Goal: Information Seeking & Learning: Learn about a topic

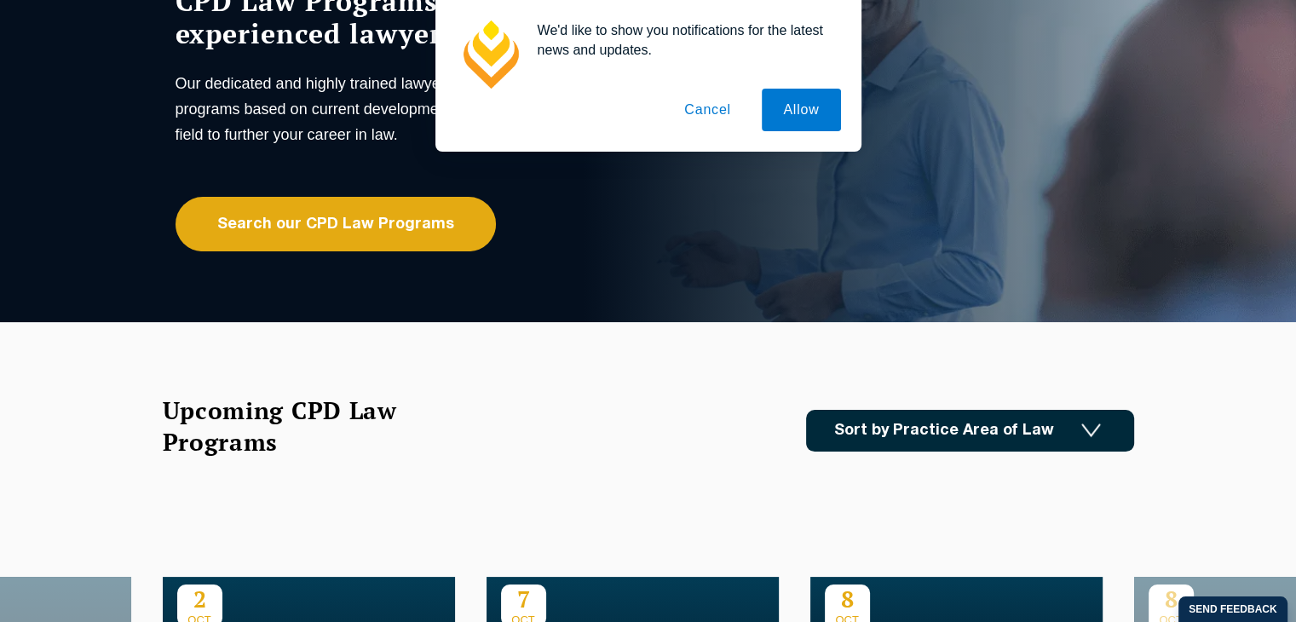
scroll to position [61, 0]
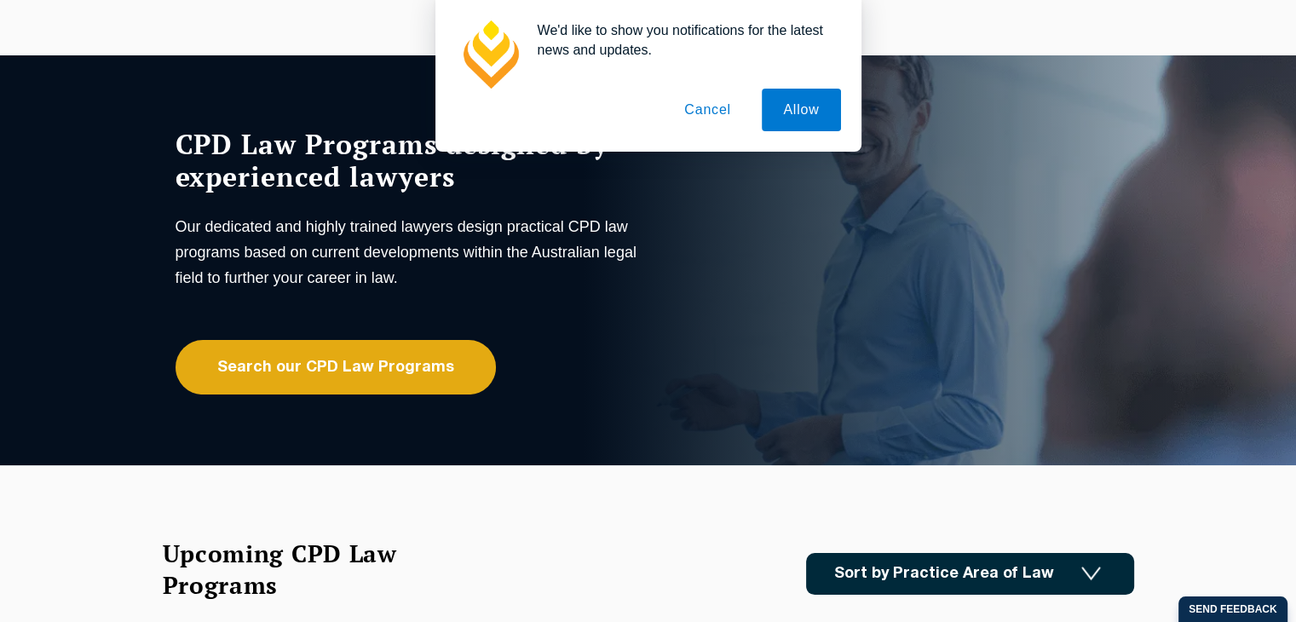
click at [706, 120] on button "Cancel" at bounding box center [707, 110] width 89 height 43
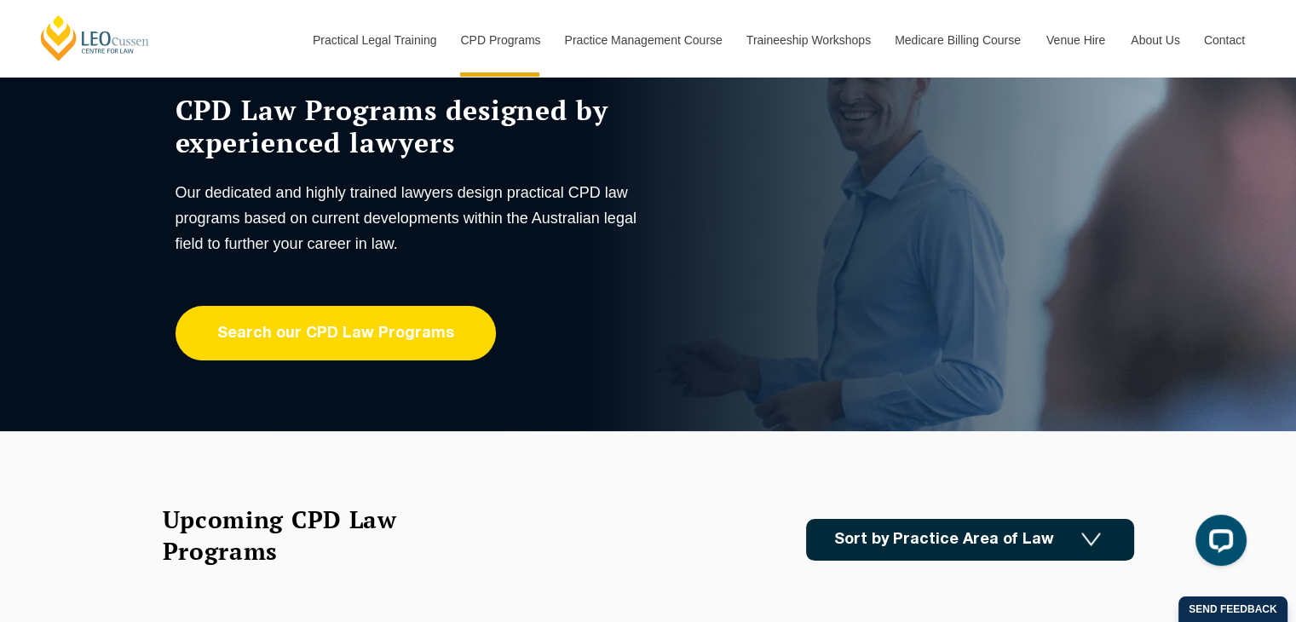
scroll to position [0, 0]
click at [416, 357] on link "Search our CPD Law Programs" at bounding box center [336, 333] width 320 height 55
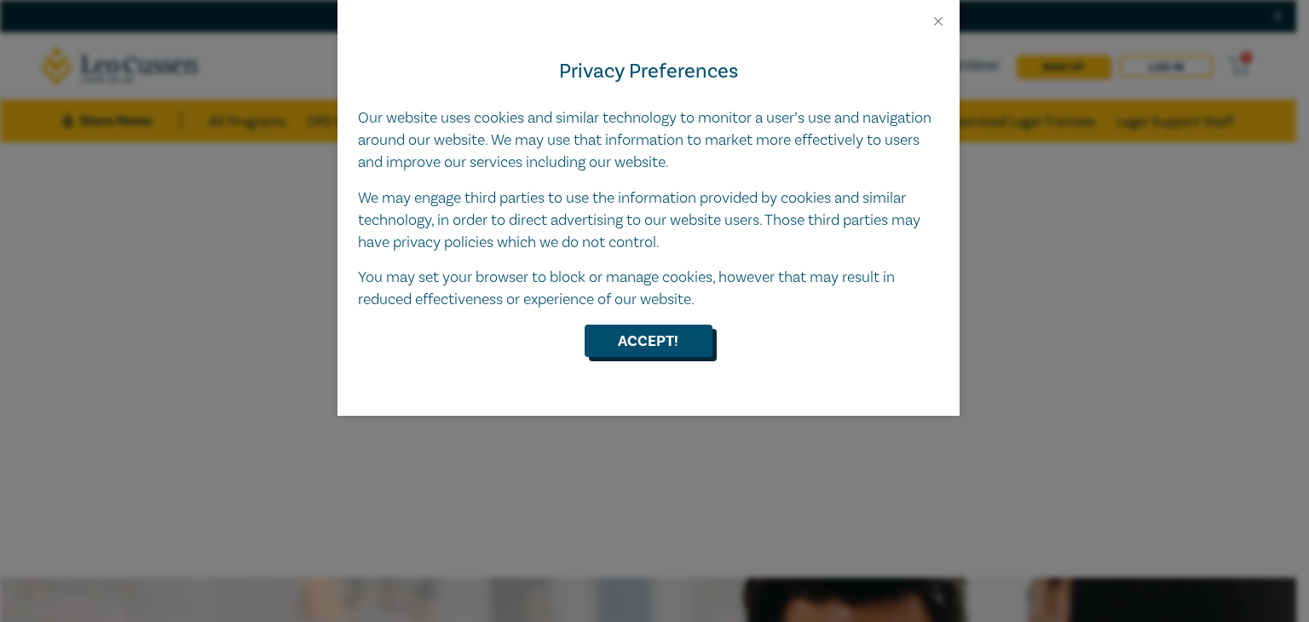
click at [630, 349] on button "Accept!" at bounding box center [649, 341] width 128 height 32
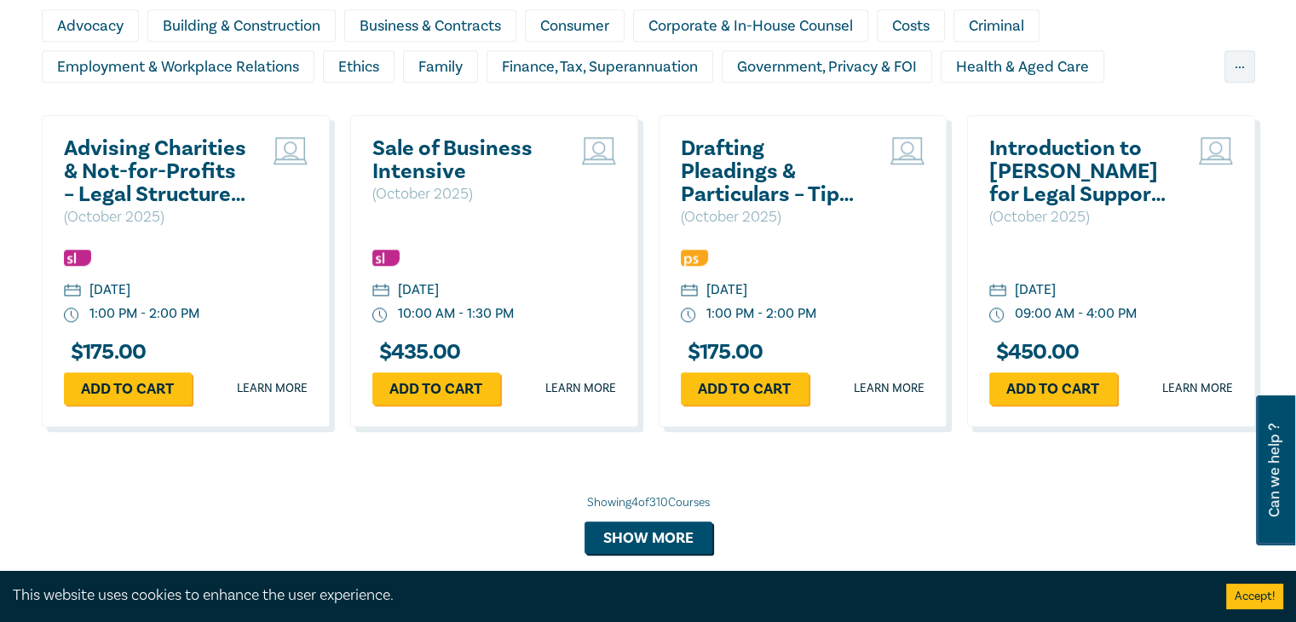
scroll to position [1566, 0]
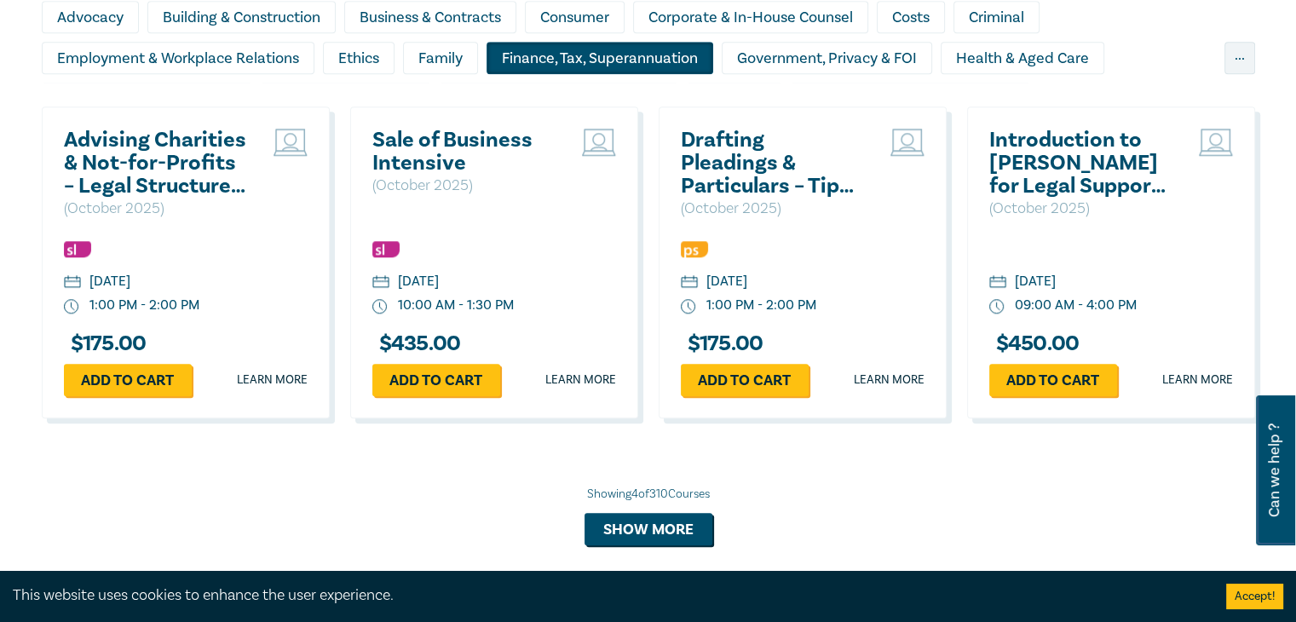
click at [505, 49] on div "Finance, Tax, Superannuation" at bounding box center [600, 58] width 227 height 32
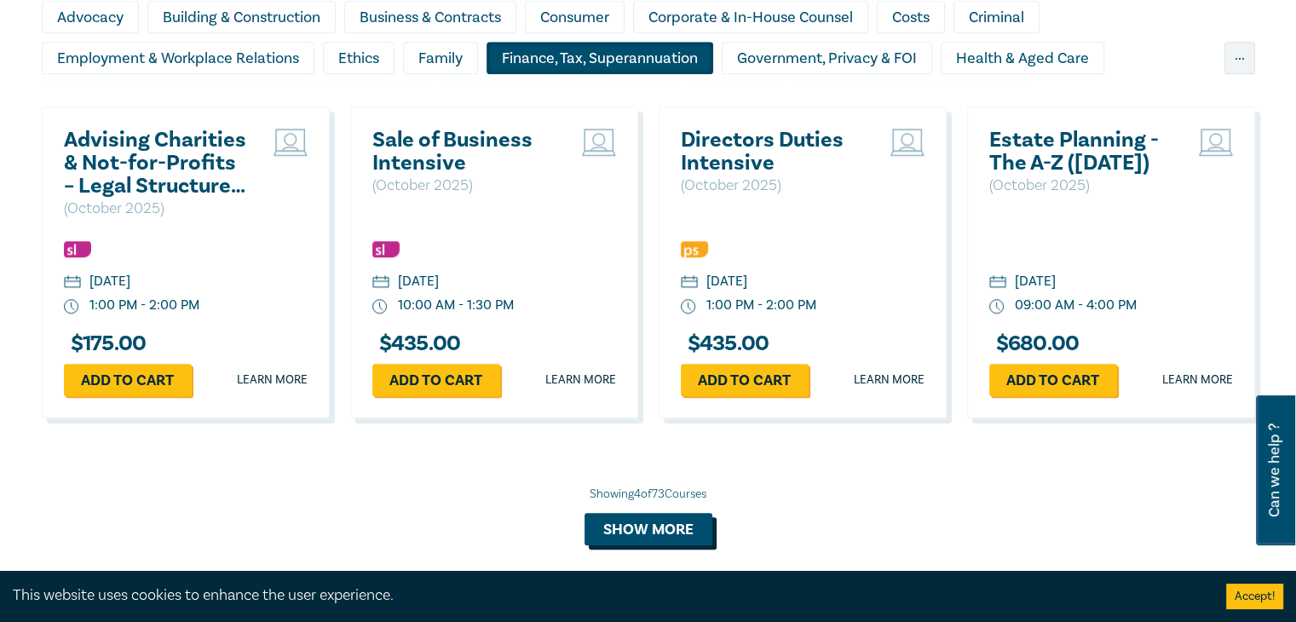
click at [660, 532] on button "Show more" at bounding box center [649, 529] width 128 height 32
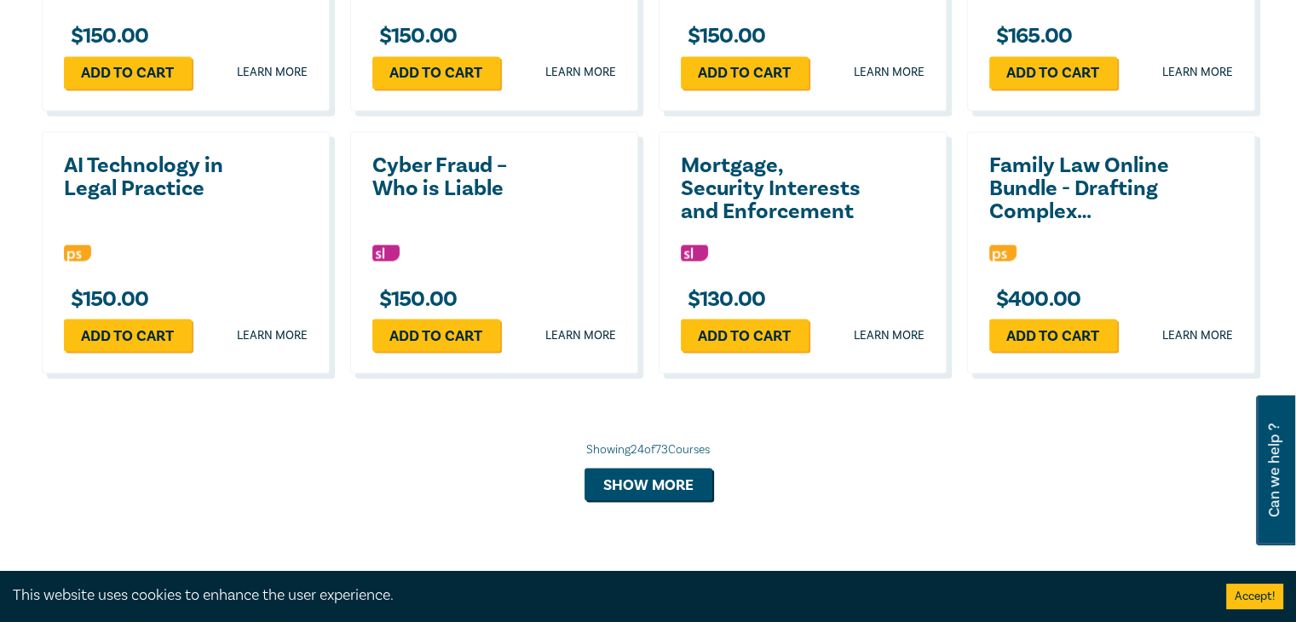
scroll to position [3135, 0]
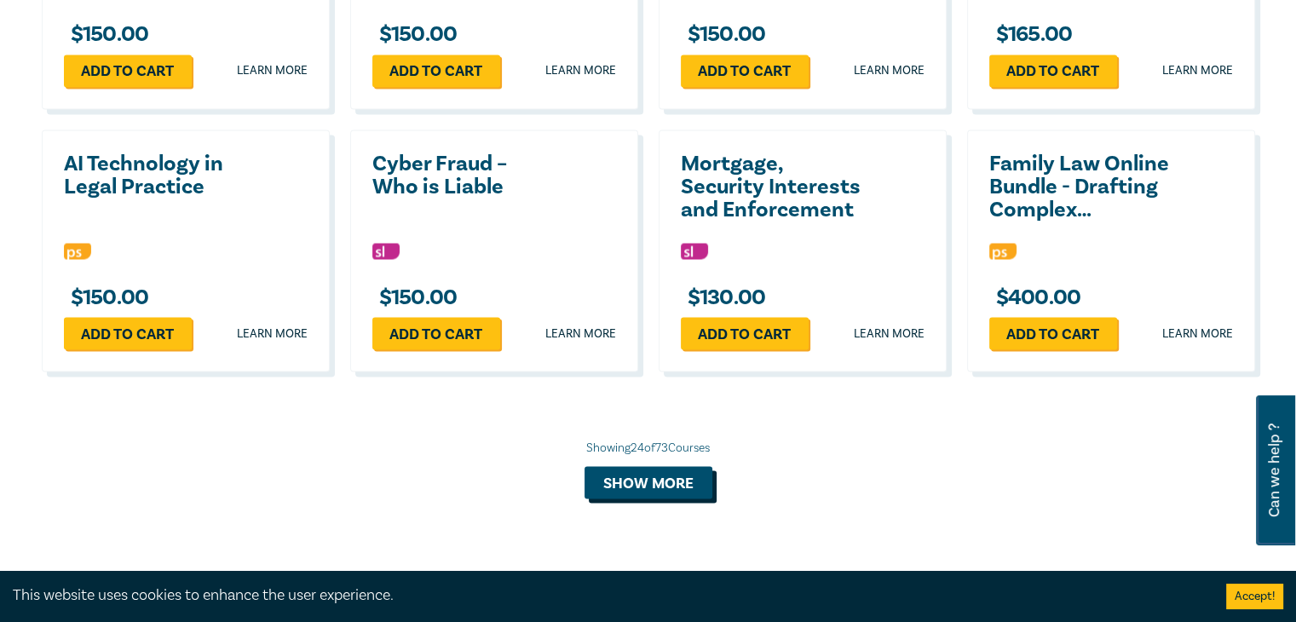
click at [675, 471] on button "Show more" at bounding box center [649, 482] width 128 height 32
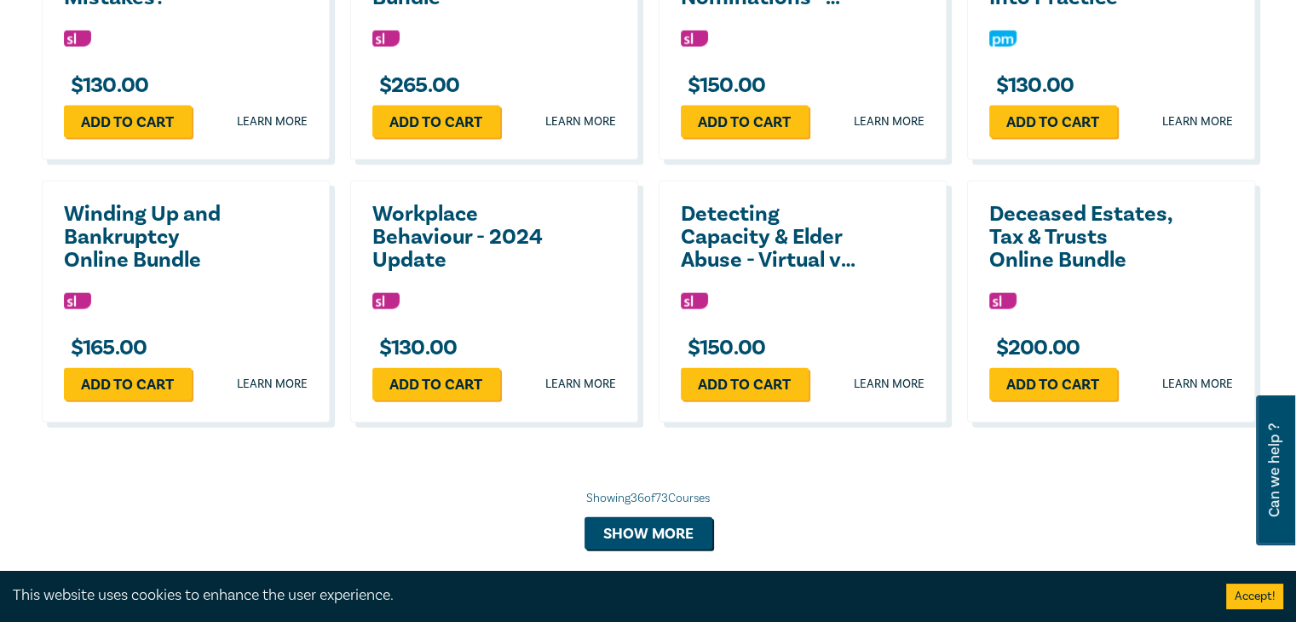
scroll to position [3874, 0]
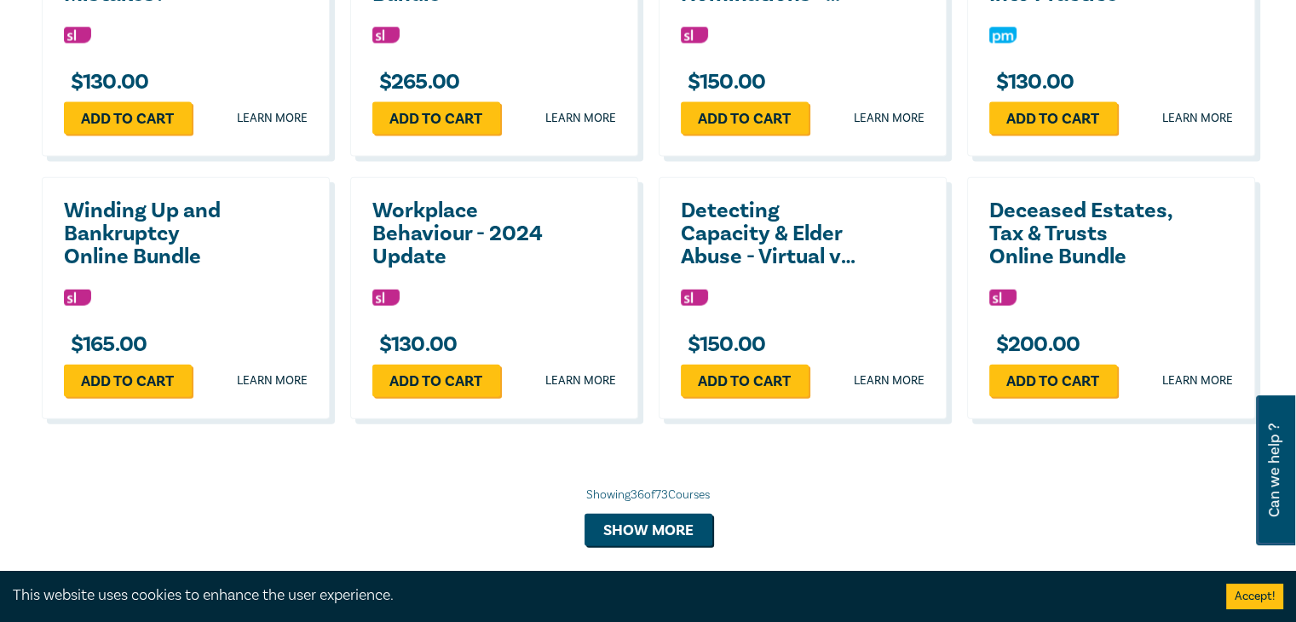
click at [659, 499] on div "Showing 36 of 73 Courses Show more" at bounding box center [649, 517] width 1214 height 60
click at [661, 517] on button "Show more" at bounding box center [649, 530] width 128 height 32
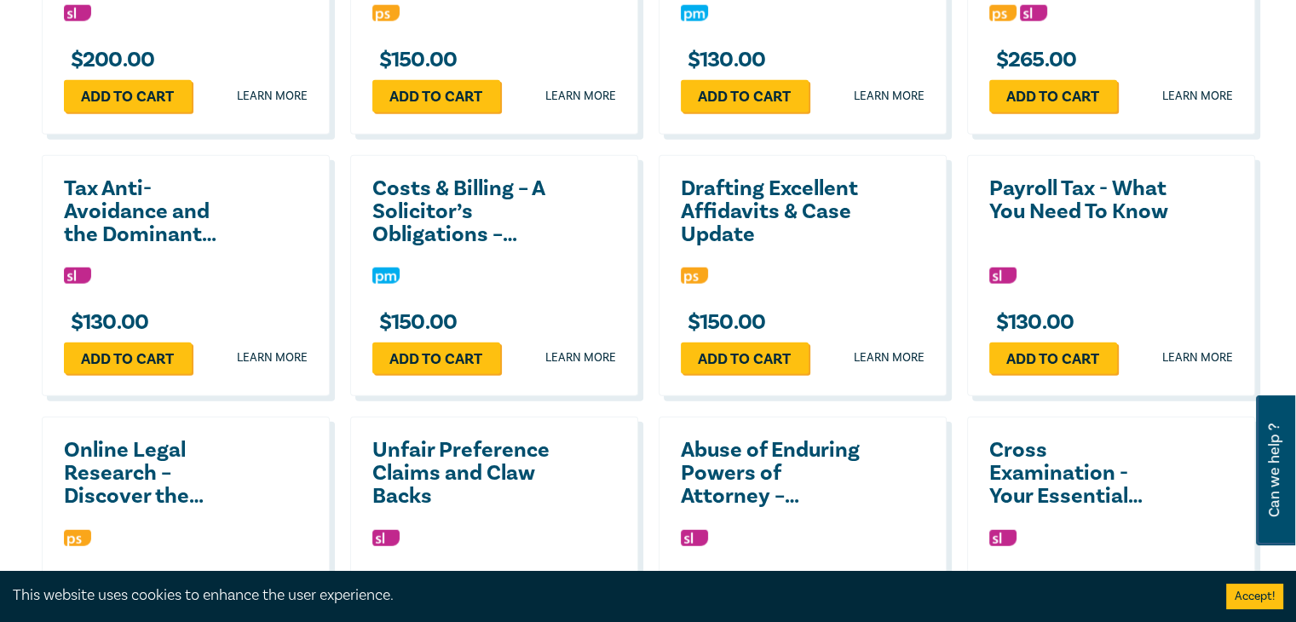
scroll to position [4425, 0]
